Goal: Task Accomplishment & Management: Manage account settings

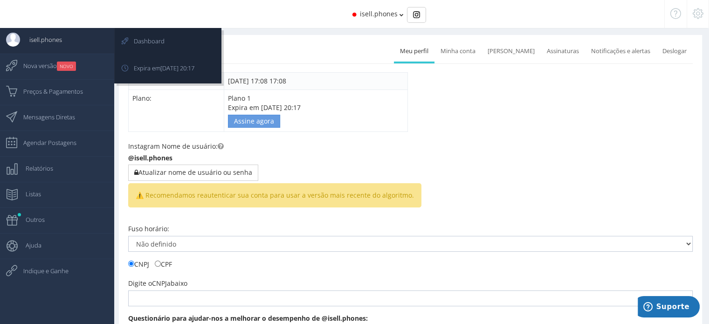
click at [44, 40] on span "isell.phones" at bounding box center [41, 39] width 42 height 23
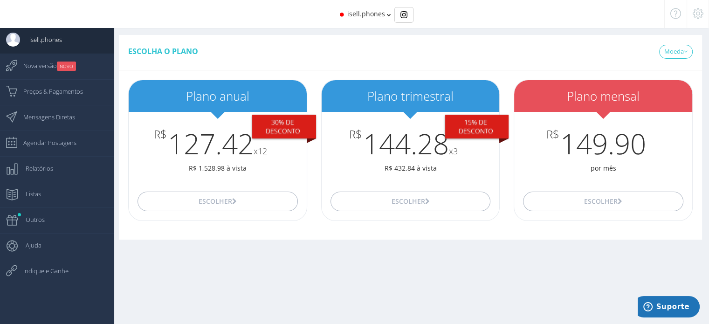
click at [380, 14] on span "isell.phones" at bounding box center [366, 13] width 38 height 9
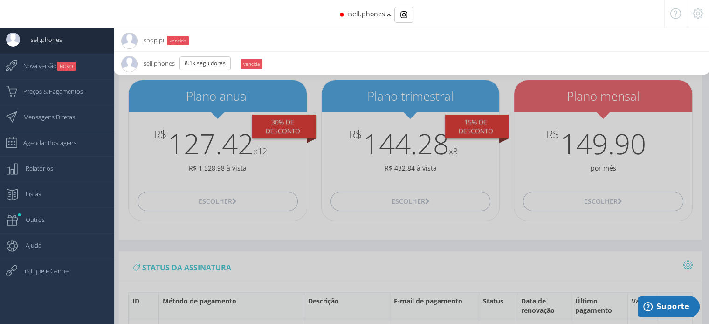
click at [700, 14] on icon at bounding box center [698, 13] width 11 height 7
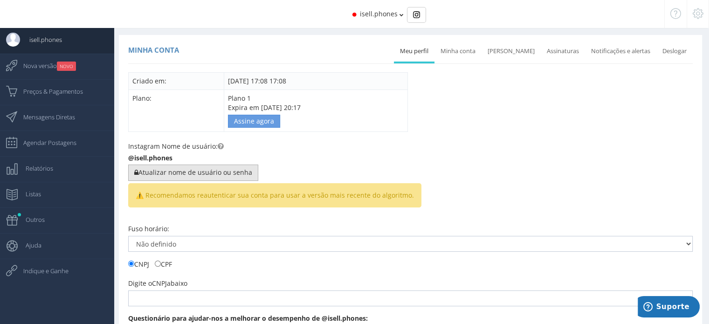
click at [220, 168] on button "Atualizar nome de usuário ou senha" at bounding box center [193, 173] width 130 height 16
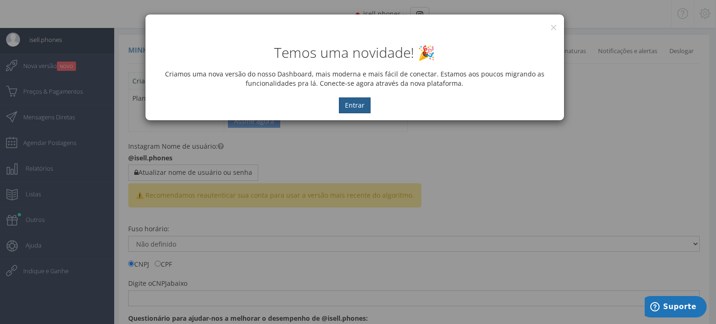
click at [350, 108] on button "Entrar" at bounding box center [355, 105] width 32 height 16
